Goal: Use online tool/utility: Utilize a website feature to perform a specific function

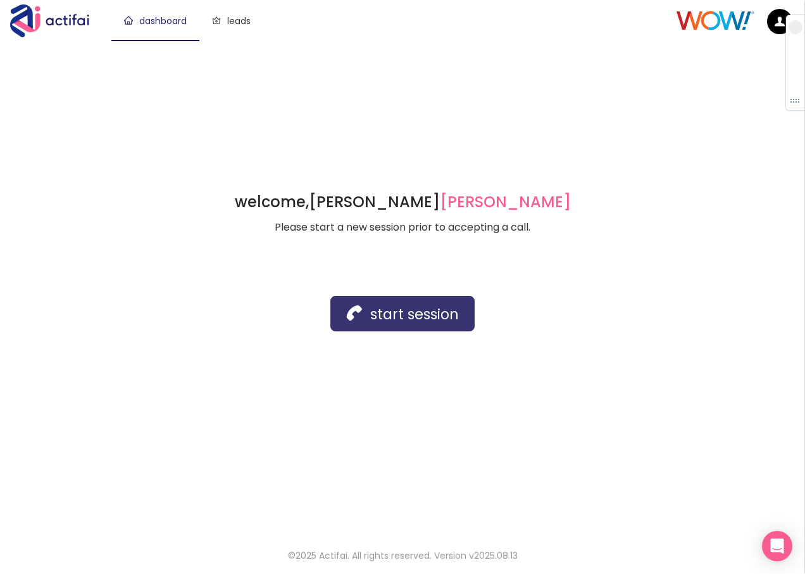
click at [390, 310] on button "start session" at bounding box center [402, 313] width 144 height 35
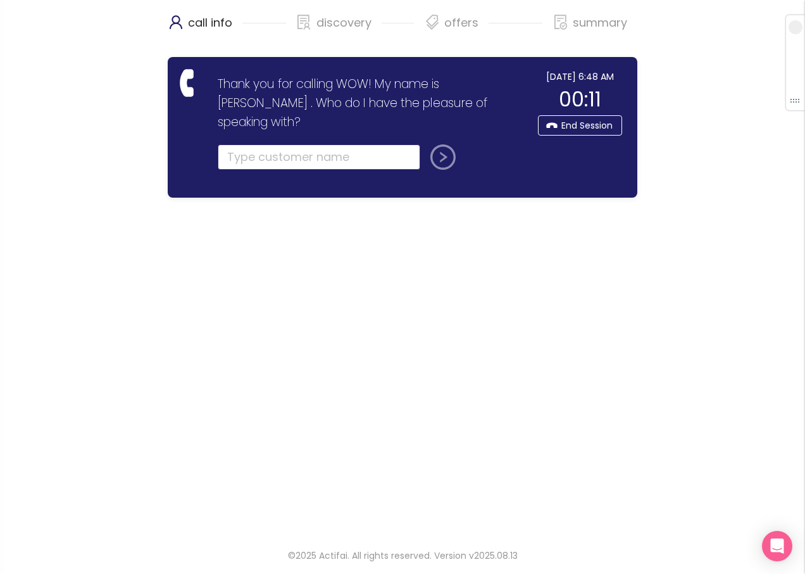
click at [304, 144] on input "text" at bounding box center [319, 156] width 203 height 25
type input "[PERSON_NAME]"
click at [446, 144] on button "submit" at bounding box center [440, 156] width 30 height 25
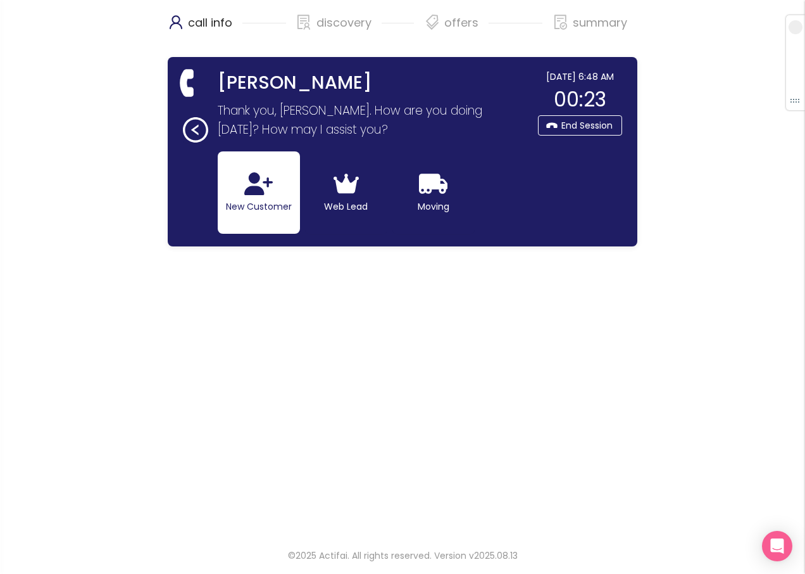
click at [262, 206] on button "New Customer" at bounding box center [259, 192] width 82 height 82
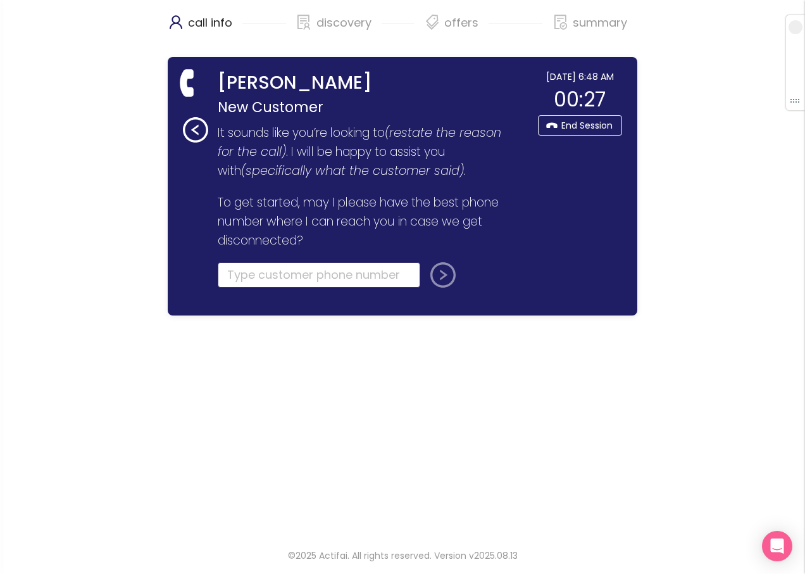
click at [274, 280] on input "tel" at bounding box center [319, 274] width 203 height 25
type input "[PHONE_NUMBER]"
click at [433, 275] on button "submit" at bounding box center [440, 274] width 30 height 25
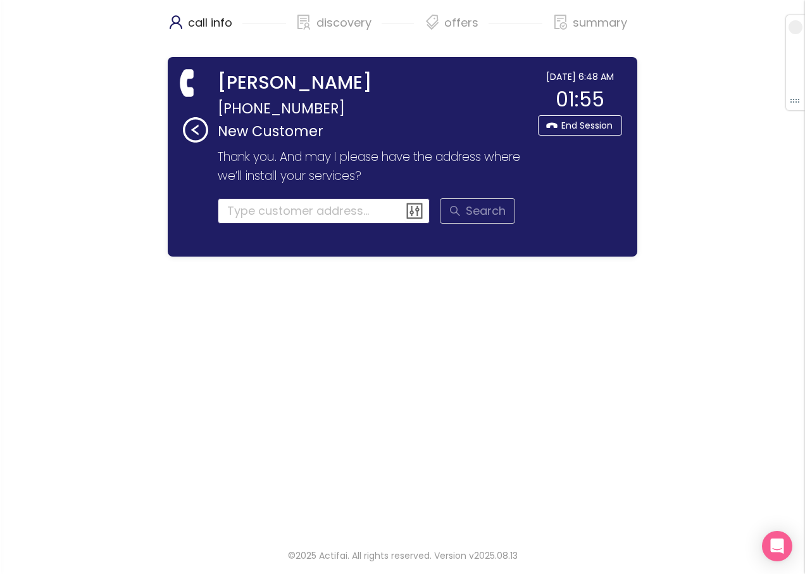
click at [317, 214] on input at bounding box center [324, 210] width 213 height 25
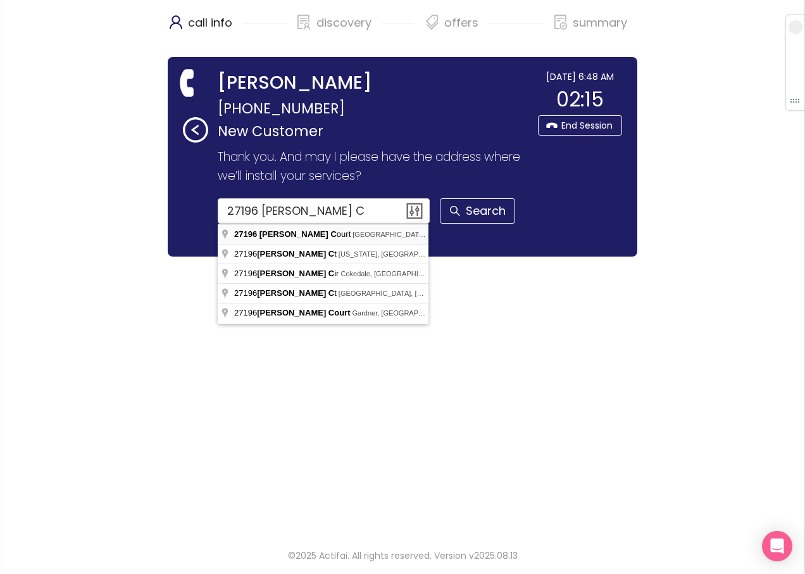
type input "[STREET_ADDRESS][PERSON_NAME]"
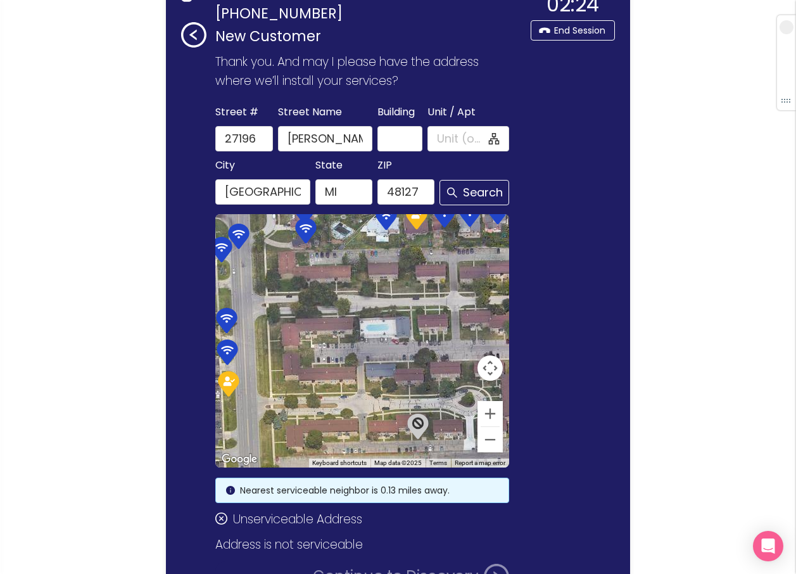
scroll to position [190, 0]
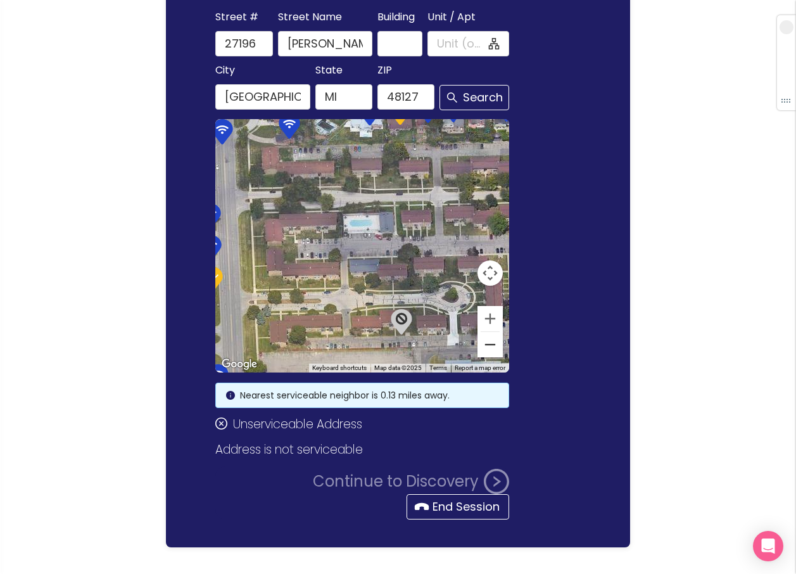
click at [484, 351] on button "Zoom out" at bounding box center [489, 344] width 25 height 25
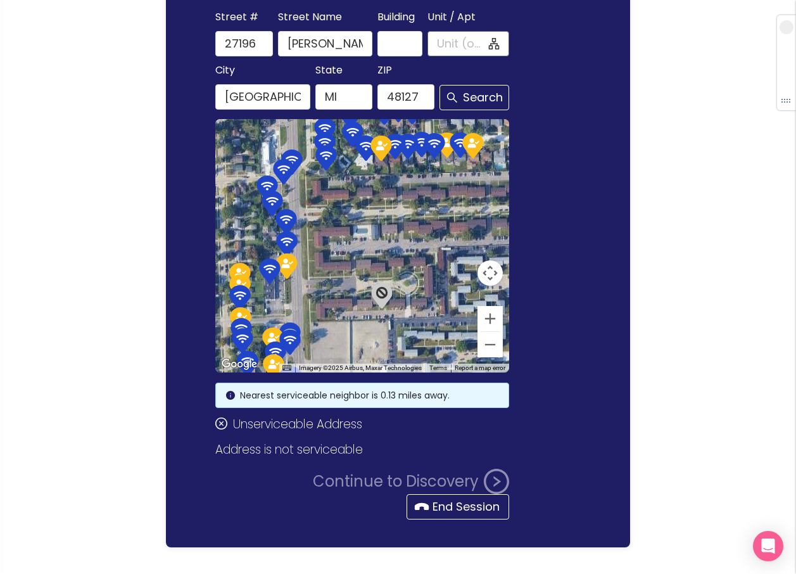
click at [445, 43] on input "Unit / Apt" at bounding box center [461, 44] width 49 height 18
click at [452, 506] on button "End Session" at bounding box center [457, 506] width 103 height 25
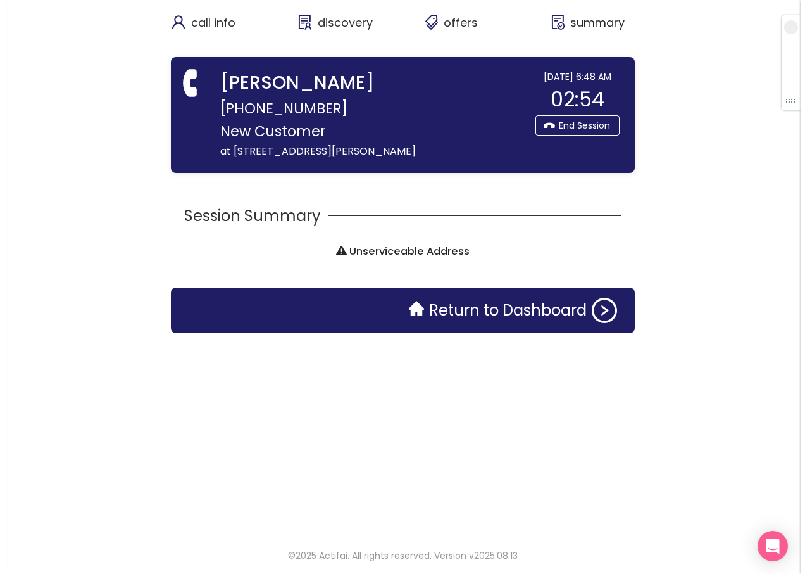
scroll to position [0, 0]
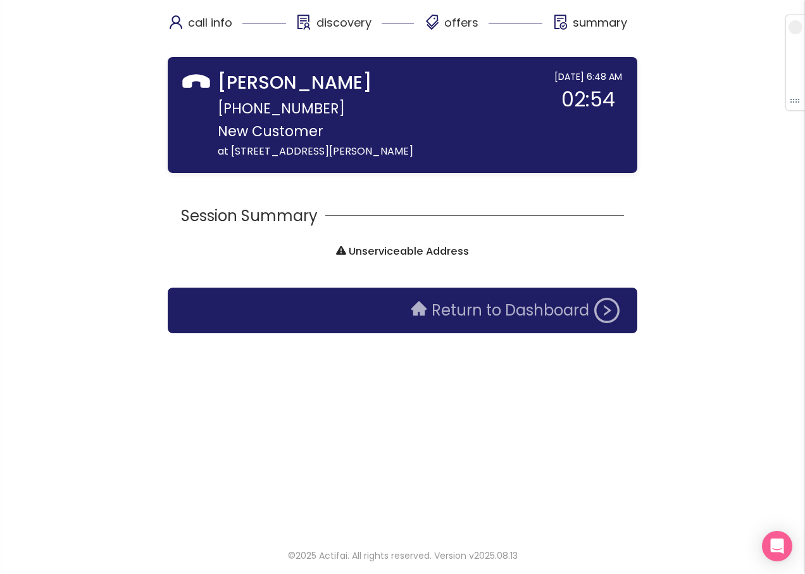
click at [464, 315] on button "Return to Dashboard" at bounding box center [515, 310] width 223 height 25
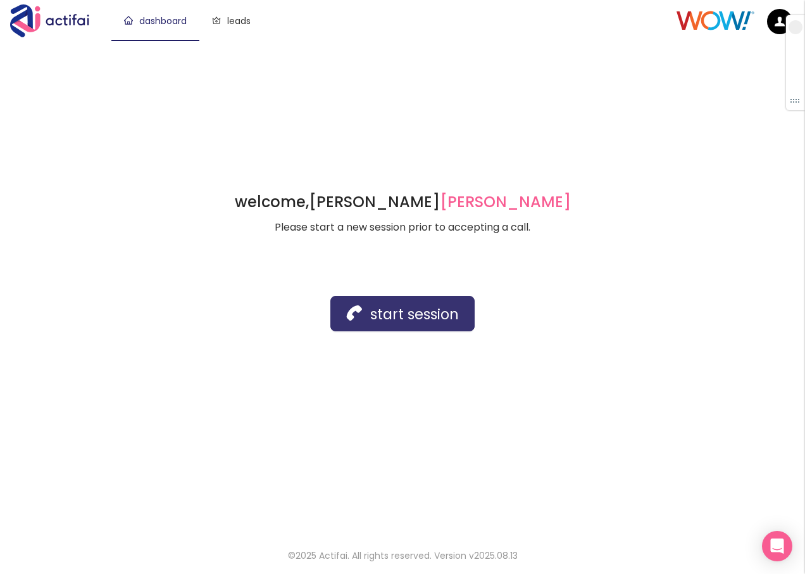
click at [382, 316] on button "start session" at bounding box center [402, 313] width 144 height 35
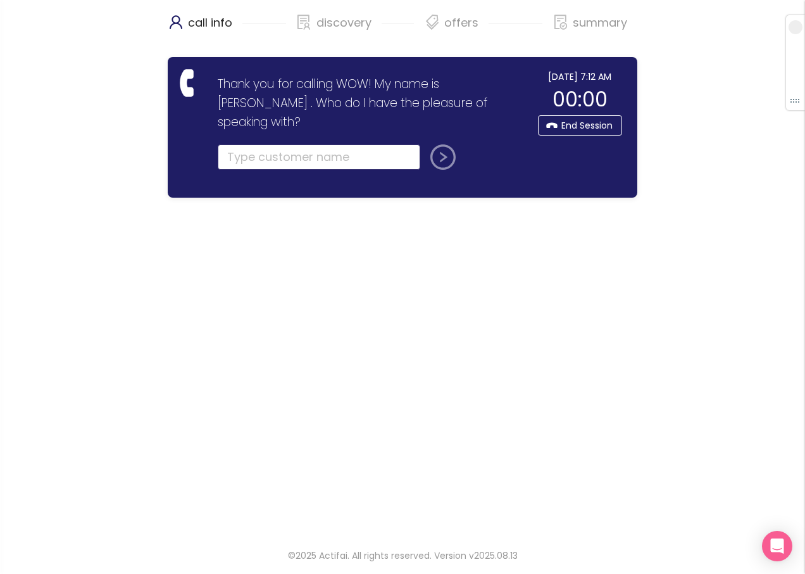
click at [258, 144] on input "text" at bounding box center [319, 156] width 203 height 25
type input "[PERSON_NAME]"
click at [444, 144] on button "submit" at bounding box center [440, 156] width 30 height 25
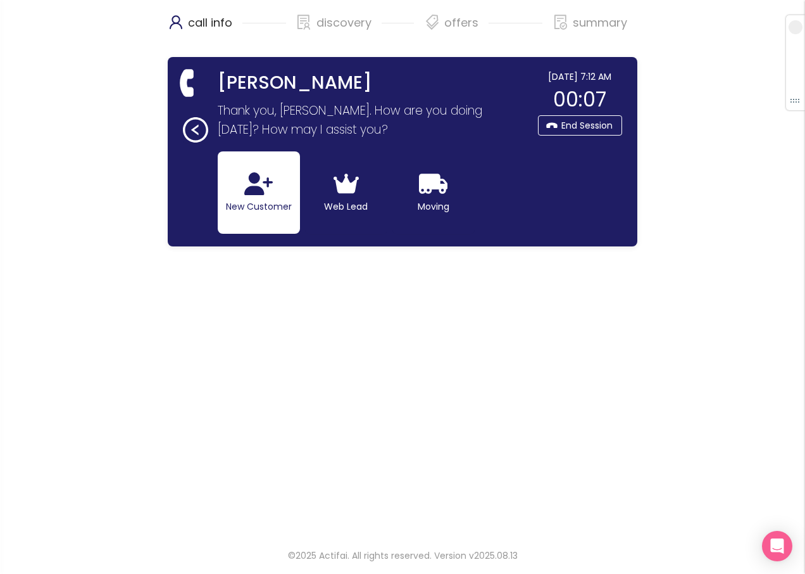
click at [262, 198] on button "New Customer" at bounding box center [259, 192] width 82 height 82
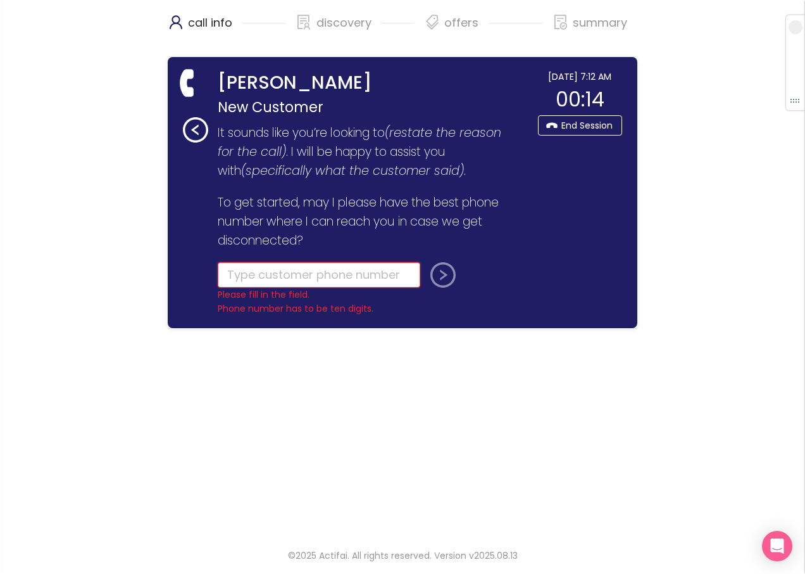
click at [281, 277] on input "tel" at bounding box center [319, 274] width 203 height 25
type input "[PHONE_NUMBER]"
click at [435, 270] on button "submit" at bounding box center [440, 274] width 30 height 25
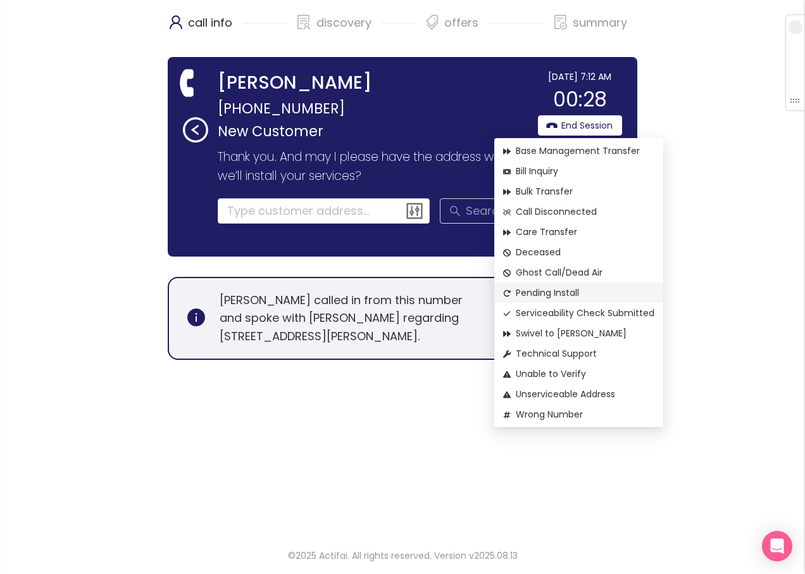
click at [575, 294] on span "Pending Install" at bounding box center [578, 293] width 151 height 14
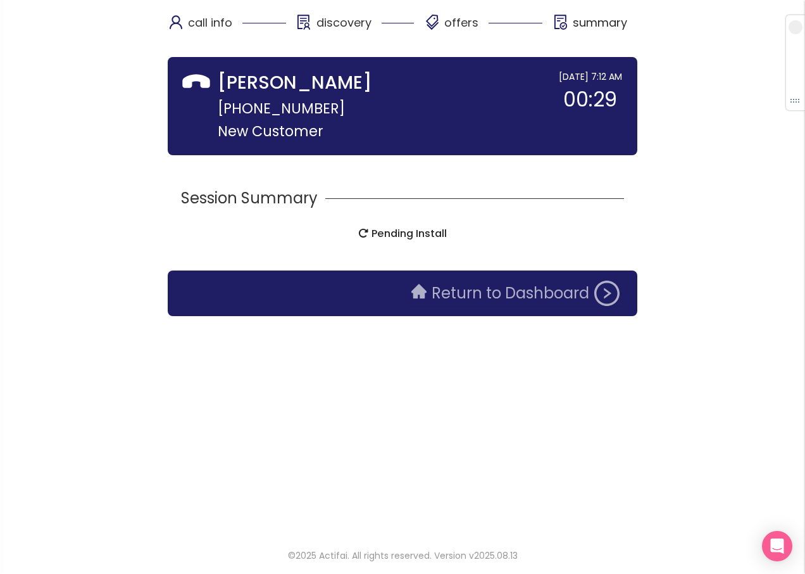
click at [534, 293] on button "Return to Dashboard" at bounding box center [515, 292] width 223 height 25
